Goal: Information Seeking & Learning: Learn about a topic

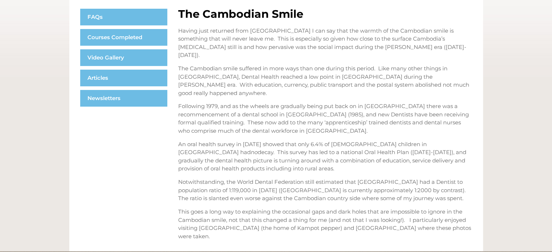
scroll to position [145, 0]
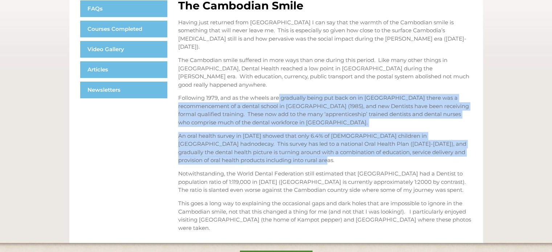
drag, startPoint x: 279, startPoint y: 85, endPoint x: 286, endPoint y: 148, distance: 62.8
click at [286, 148] on div "Having just returned from [GEOGRAPHIC_DATA] I can say that the warmth of the Ca…" at bounding box center [325, 126] width 294 height 214
click at [286, 148] on p "An oral health survey in [DATE] showed that only 6.4% of [DEMOGRAPHIC_DATA] chi…" at bounding box center [325, 148] width 294 height 33
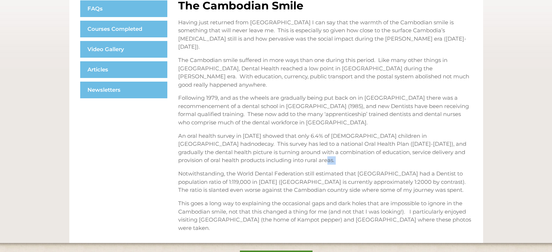
click at [286, 148] on p "An oral health survey in [DATE] showed that only 6.4% of [DEMOGRAPHIC_DATA] chi…" at bounding box center [325, 148] width 294 height 33
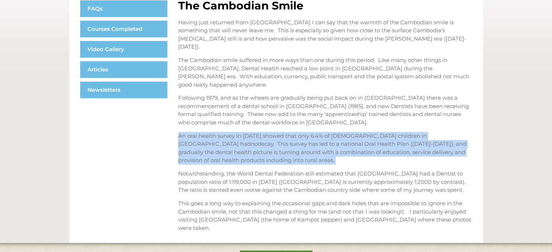
drag, startPoint x: 286, startPoint y: 148, endPoint x: 281, endPoint y: 84, distance: 64.0
click at [281, 91] on div "Having just returned from [GEOGRAPHIC_DATA] I can say that the warmth of the Ca…" at bounding box center [325, 126] width 294 height 214
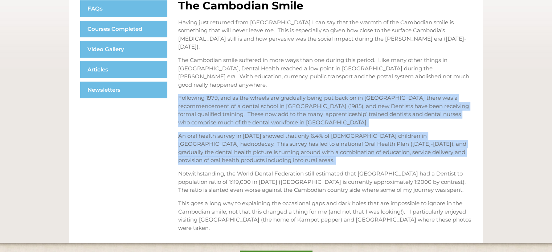
click at [281, 94] on p "Following 1979, and as the wheels are gradually being put back on in [GEOGRAPHI…" at bounding box center [325, 110] width 294 height 33
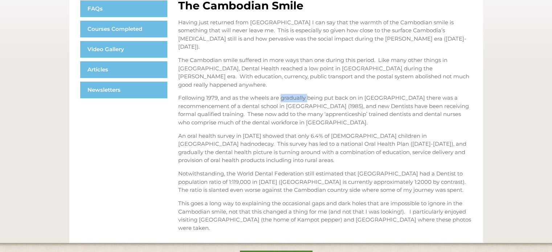
click at [281, 94] on p "Following 1979, and as the wheels are gradually being put back on in [GEOGRAPHI…" at bounding box center [325, 110] width 294 height 33
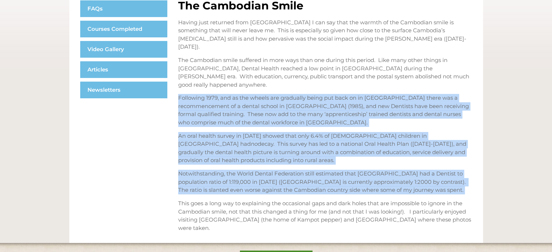
drag, startPoint x: 281, startPoint y: 82, endPoint x: 263, endPoint y: 150, distance: 71.1
click at [263, 150] on div "Having just returned from [GEOGRAPHIC_DATA] I can say that the warmth of the Ca…" at bounding box center [325, 126] width 294 height 214
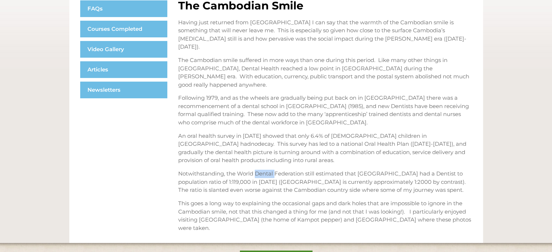
click at [263, 150] on div "Having just returned from [GEOGRAPHIC_DATA] I can say that the warmth of the Ca…" at bounding box center [325, 126] width 294 height 214
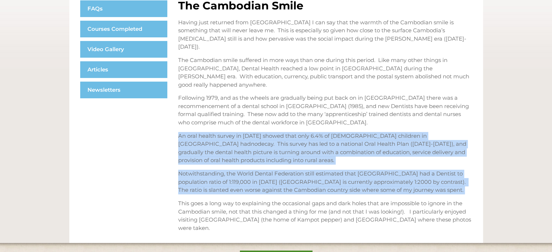
drag, startPoint x: 263, startPoint y: 150, endPoint x: 295, endPoint y: 57, distance: 98.5
click at [275, 106] on div "Having just returned from [GEOGRAPHIC_DATA] I can say that the warmth of the Ca…" at bounding box center [325, 126] width 294 height 214
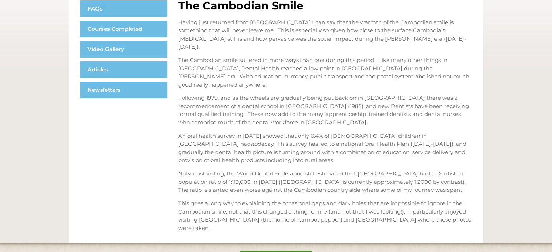
click at [295, 56] on p "The Cambodian smile suffered in more ways than one during this period. Like man…" at bounding box center [325, 72] width 294 height 33
